Goal: Find contact information: Obtain details needed to contact an individual or organization

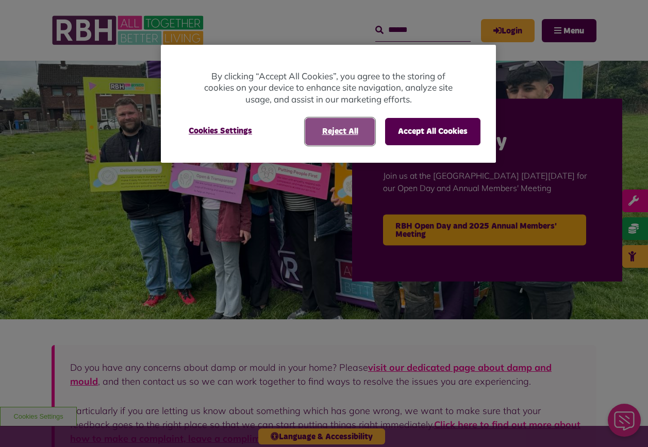
click at [357, 130] on button "Reject All" at bounding box center [340, 131] width 70 height 27
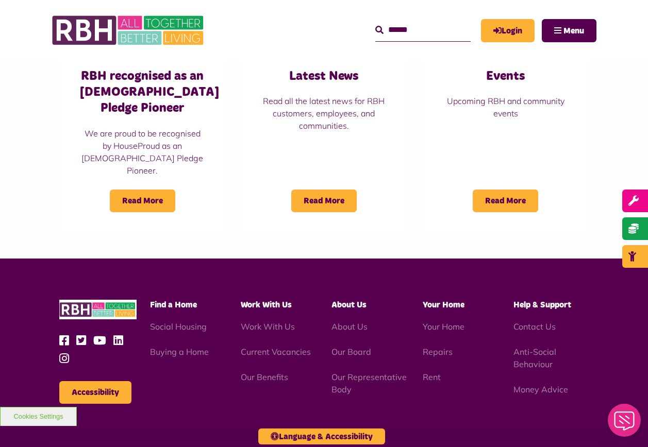
scroll to position [876, 0]
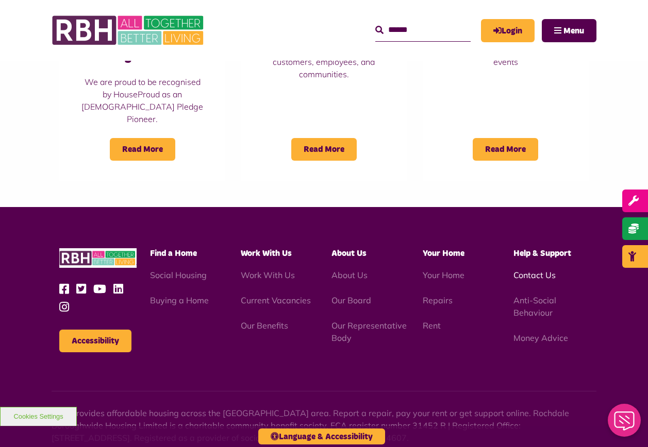
click at [539, 270] on link "Contact Us" at bounding box center [534, 275] width 42 height 10
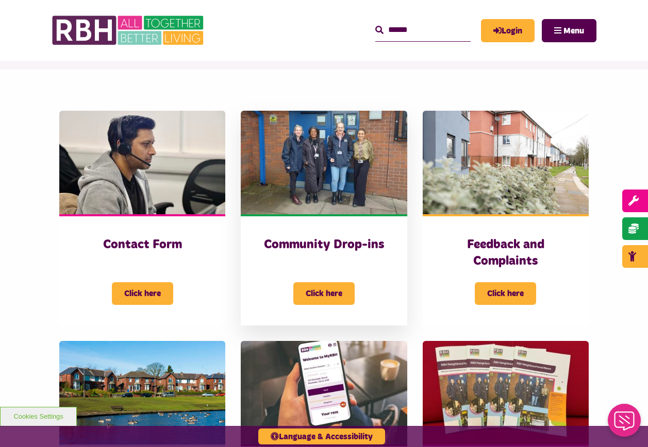
scroll to position [155, 0]
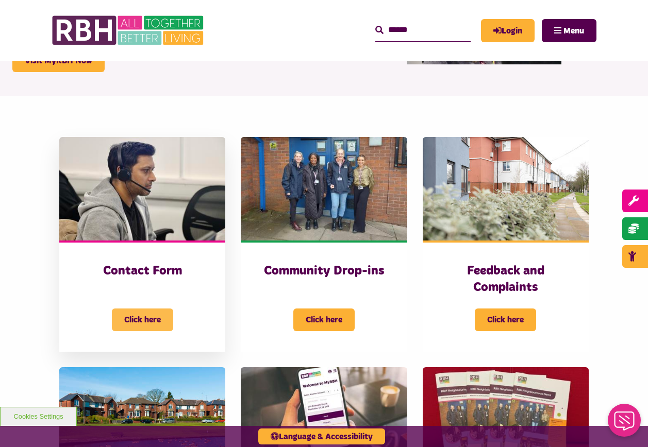
click at [160, 321] on span "Click here" at bounding box center [142, 320] width 61 height 23
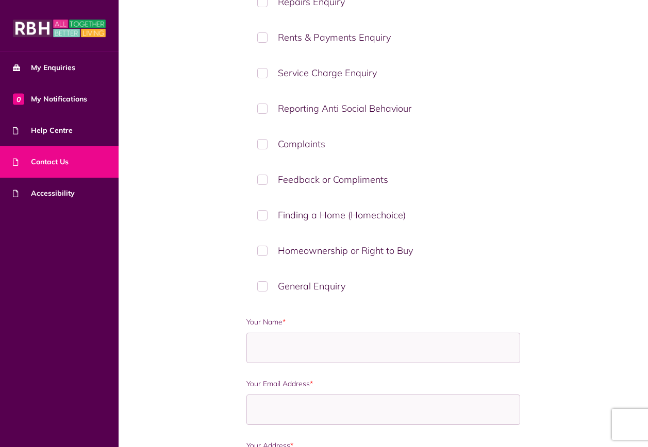
scroll to position [144, 0]
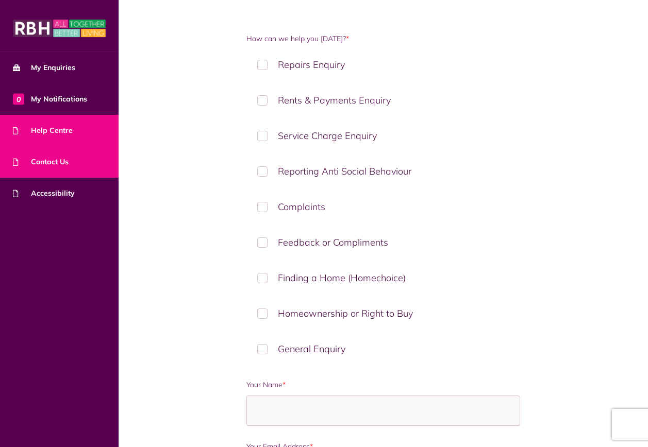
click at [30, 123] on link "Help Centre" at bounding box center [59, 130] width 119 height 31
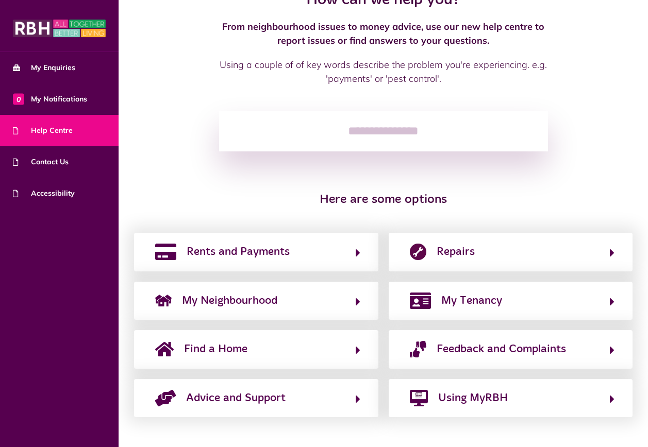
scroll to position [58, 0]
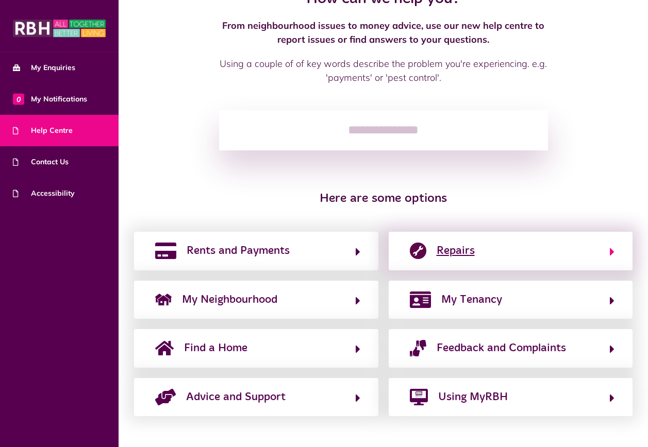
click at [460, 253] on span "Repairs" at bounding box center [456, 251] width 38 height 16
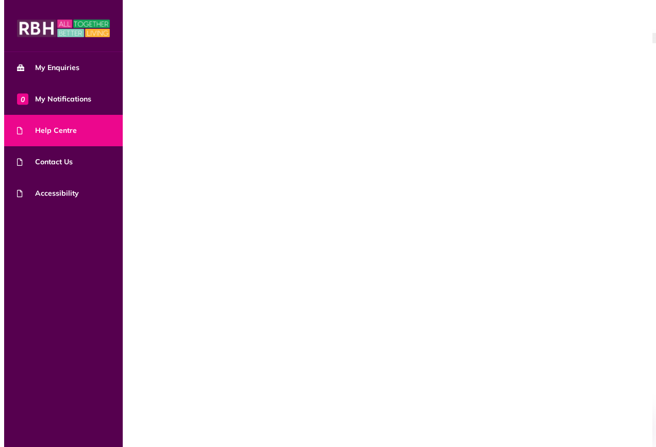
scroll to position [0, 0]
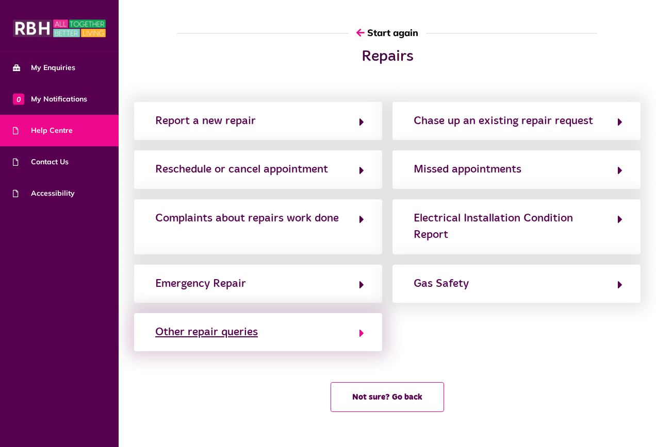
click at [201, 337] on div "Other repair queries" at bounding box center [206, 332] width 103 height 16
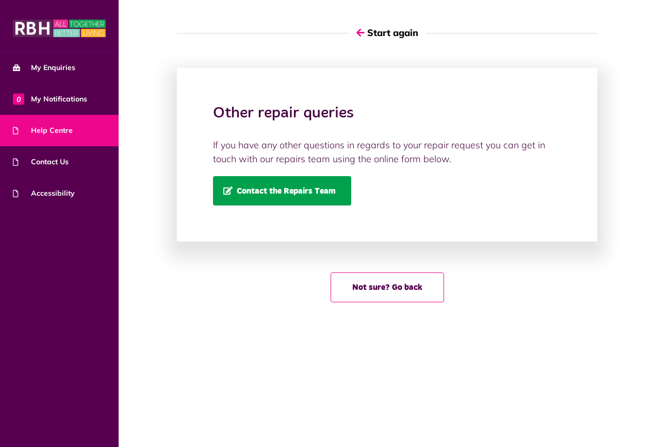
click at [283, 189] on span "Contact the Repairs Team" at bounding box center [279, 191] width 112 height 9
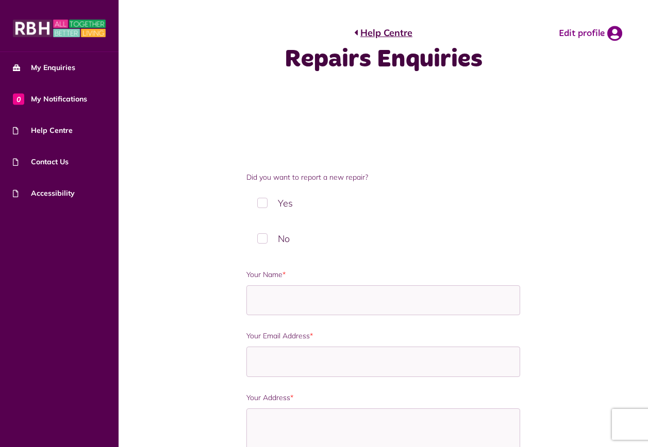
click at [263, 203] on label "Yes" at bounding box center [383, 203] width 274 height 30
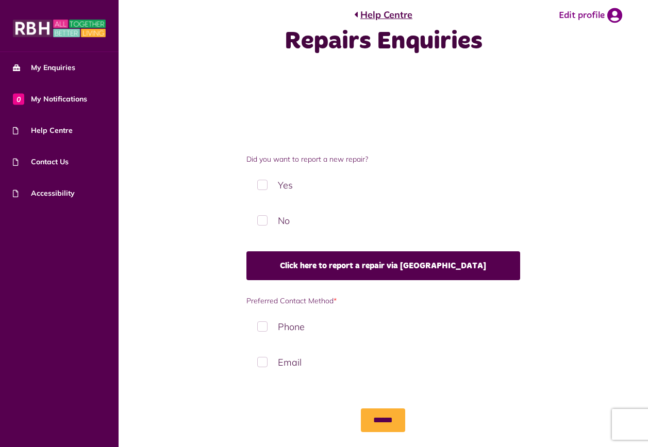
scroll to position [34, 0]
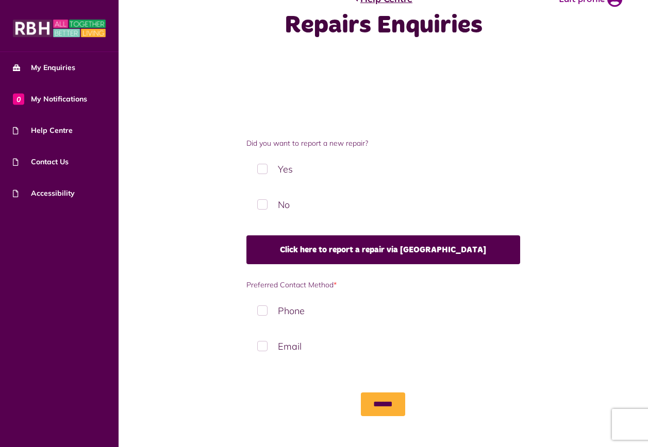
click at [263, 312] on label "Phone" at bounding box center [383, 311] width 274 height 30
click at [263, 346] on label "Email" at bounding box center [383, 346] width 274 height 30
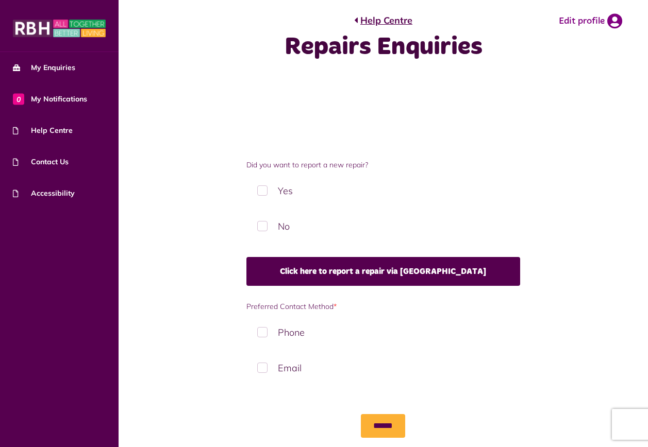
scroll to position [0, 0]
